Goal: Navigation & Orientation: Go to known website

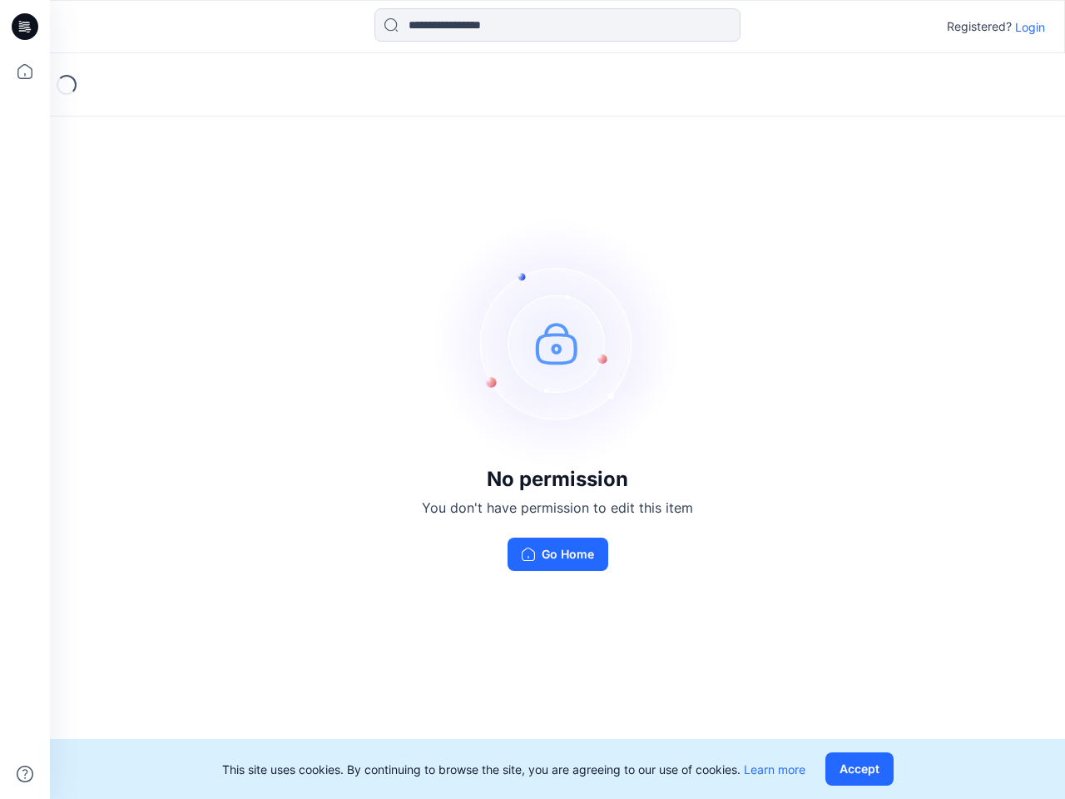
click at [533, 399] on img at bounding box center [558, 343] width 250 height 250
click at [26, 27] on icon at bounding box center [27, 27] width 7 height 1
click at [25, 72] on icon at bounding box center [25, 71] width 37 height 37
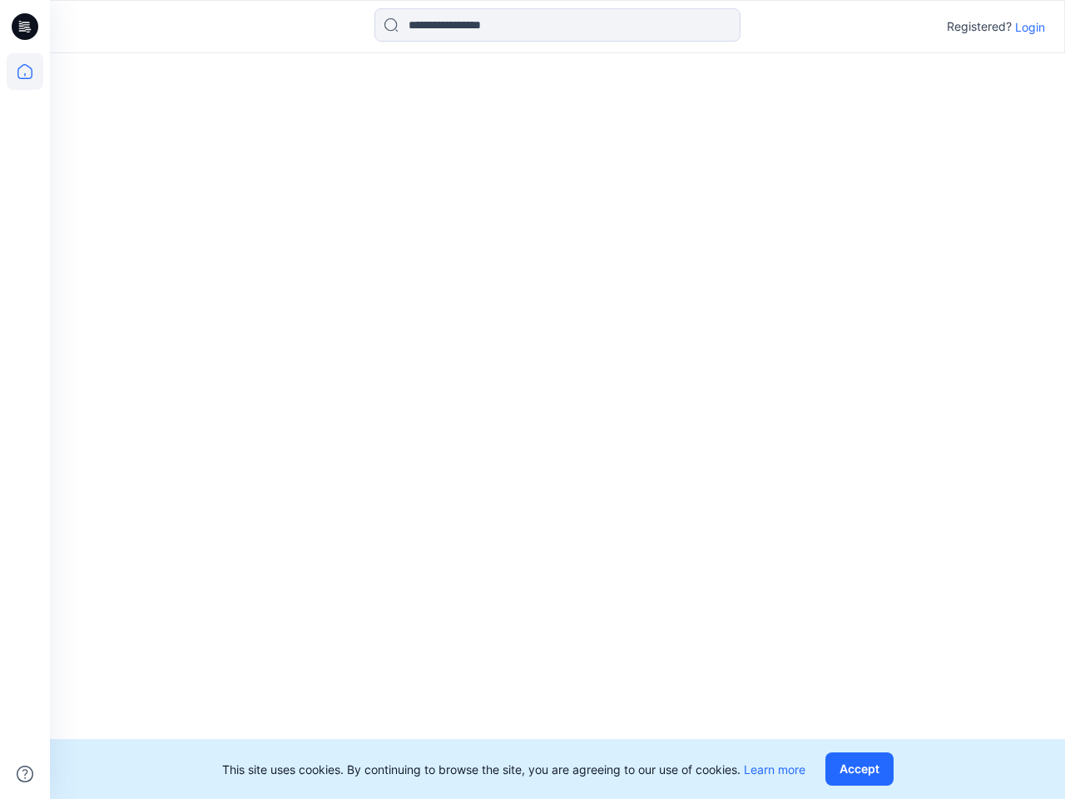
click at [25, 774] on icon at bounding box center [25, 774] width 17 height 17
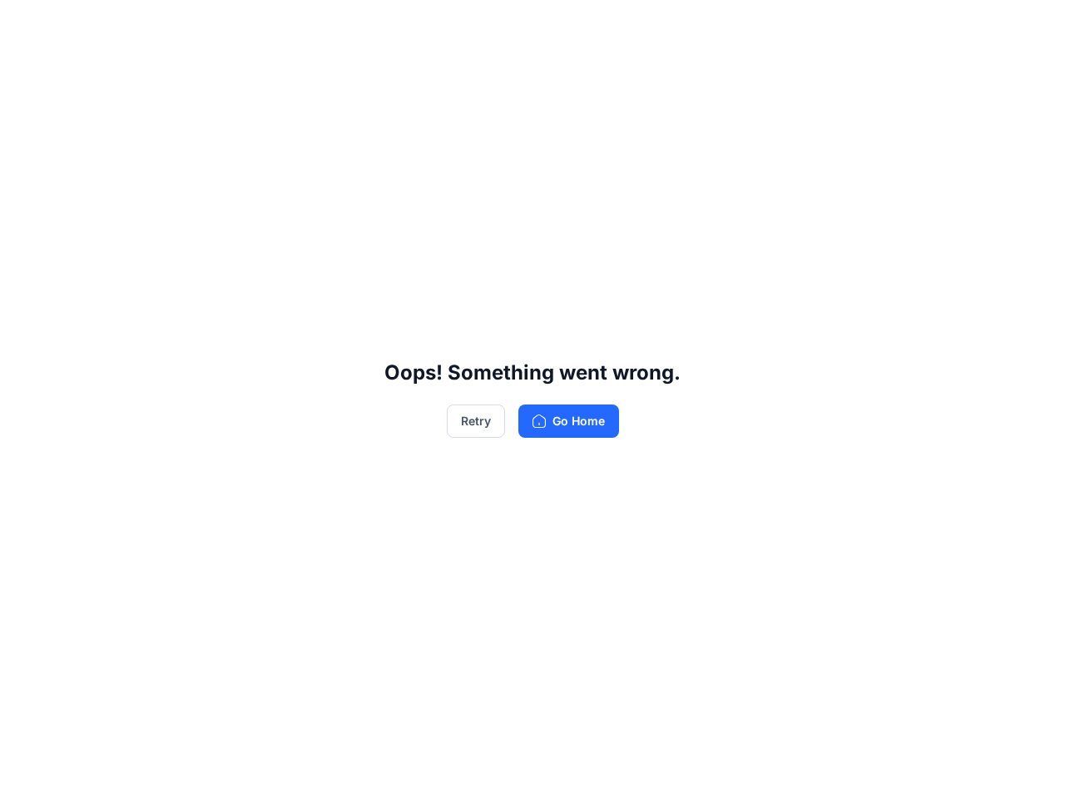
click at [557, 25] on div "Oops! Something went wrong. Retry Go Home" at bounding box center [532, 399] width 1065 height 799
click at [1030, 27] on div "Oops! Something went wrong. Retry Go Home" at bounding box center [532, 399] width 1065 height 799
click at [863, 769] on div "Oops! Something went wrong. Retry Go Home" at bounding box center [532, 399] width 1065 height 799
